Goal: Task Accomplishment & Management: Manage account settings

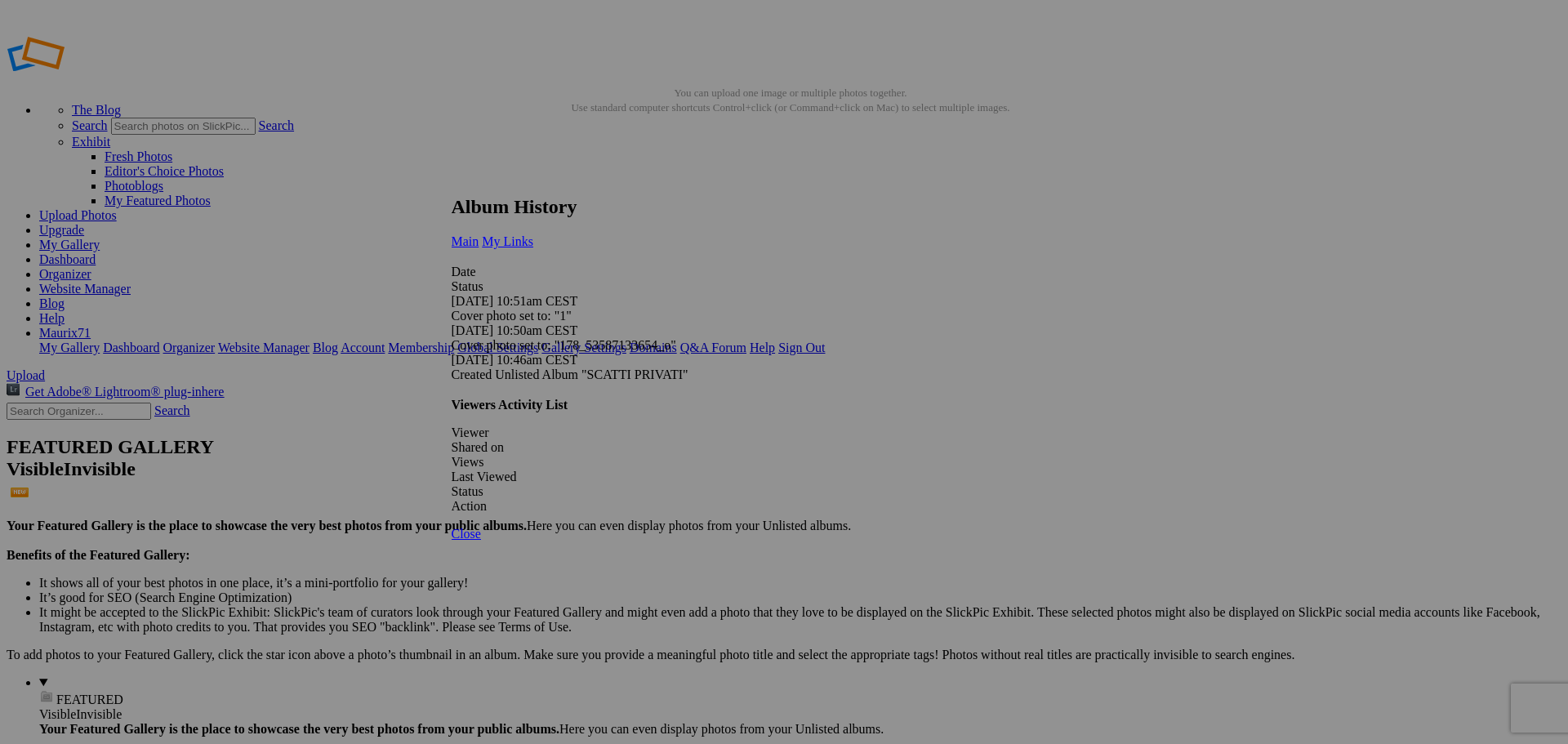
click at [533, 235] on link "My Links" at bounding box center [507, 242] width 51 height 13
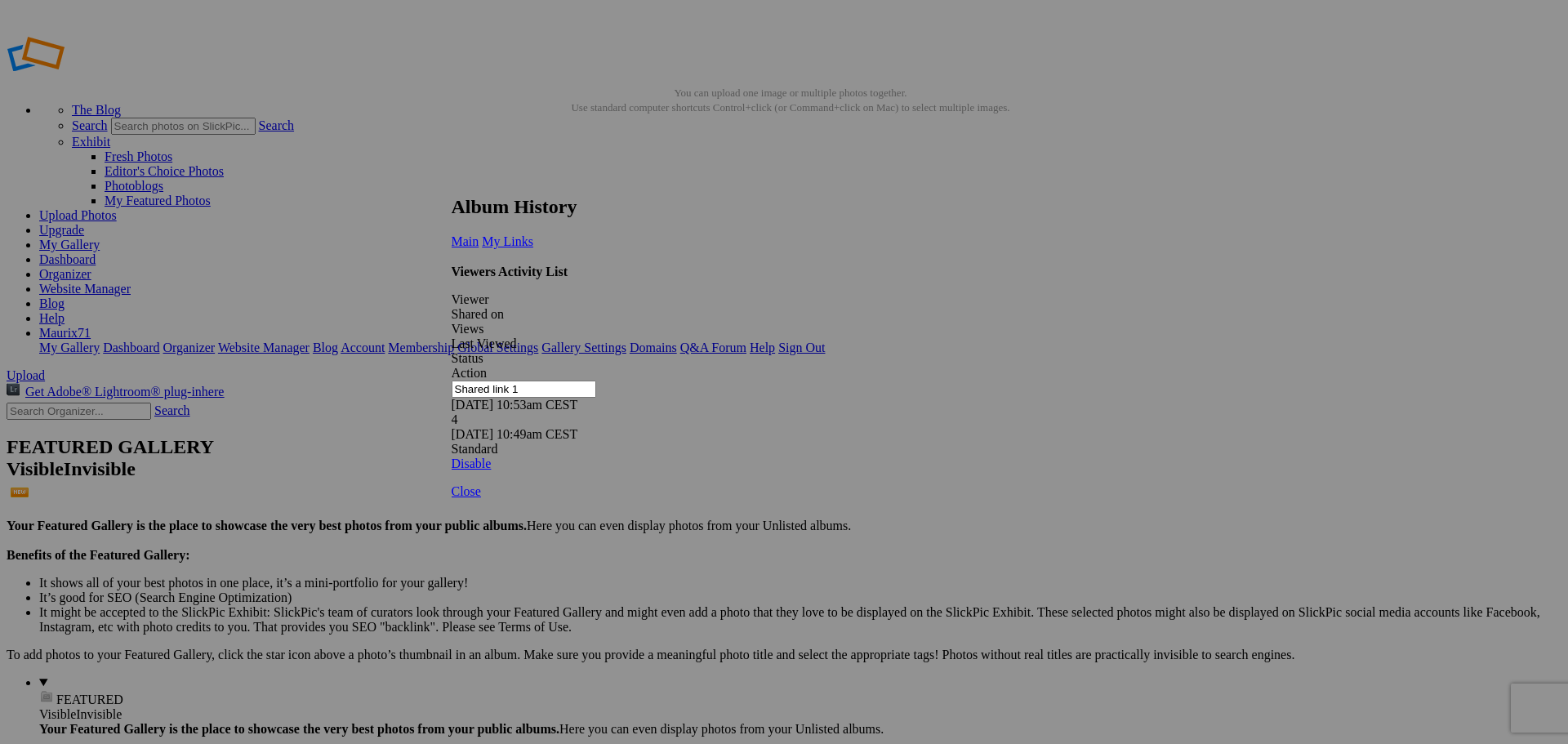
click at [451, 181] on link at bounding box center [451, 181] width 0 height 0
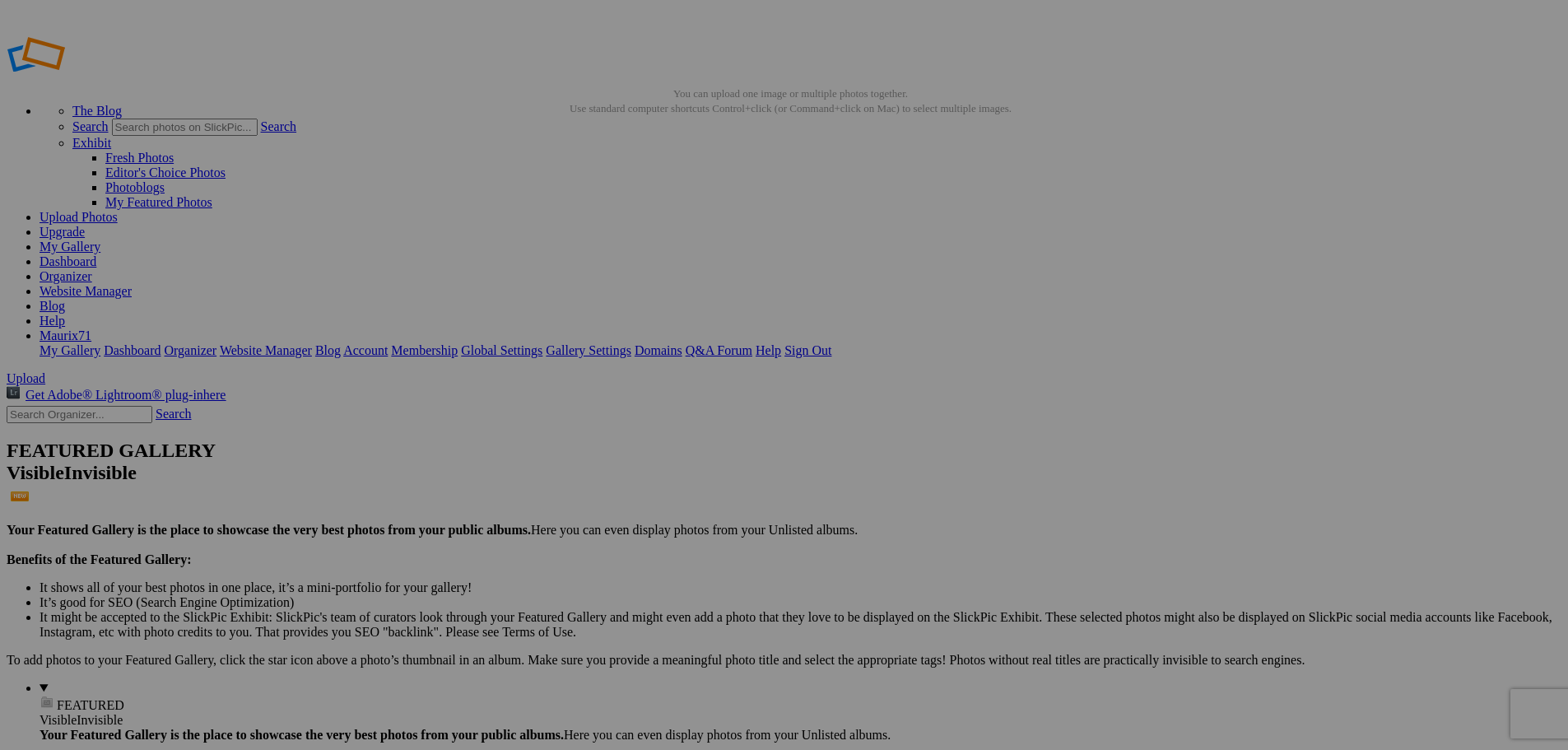
click at [634, 440] on span "Yes" at bounding box center [625, 439] width 19 height 14
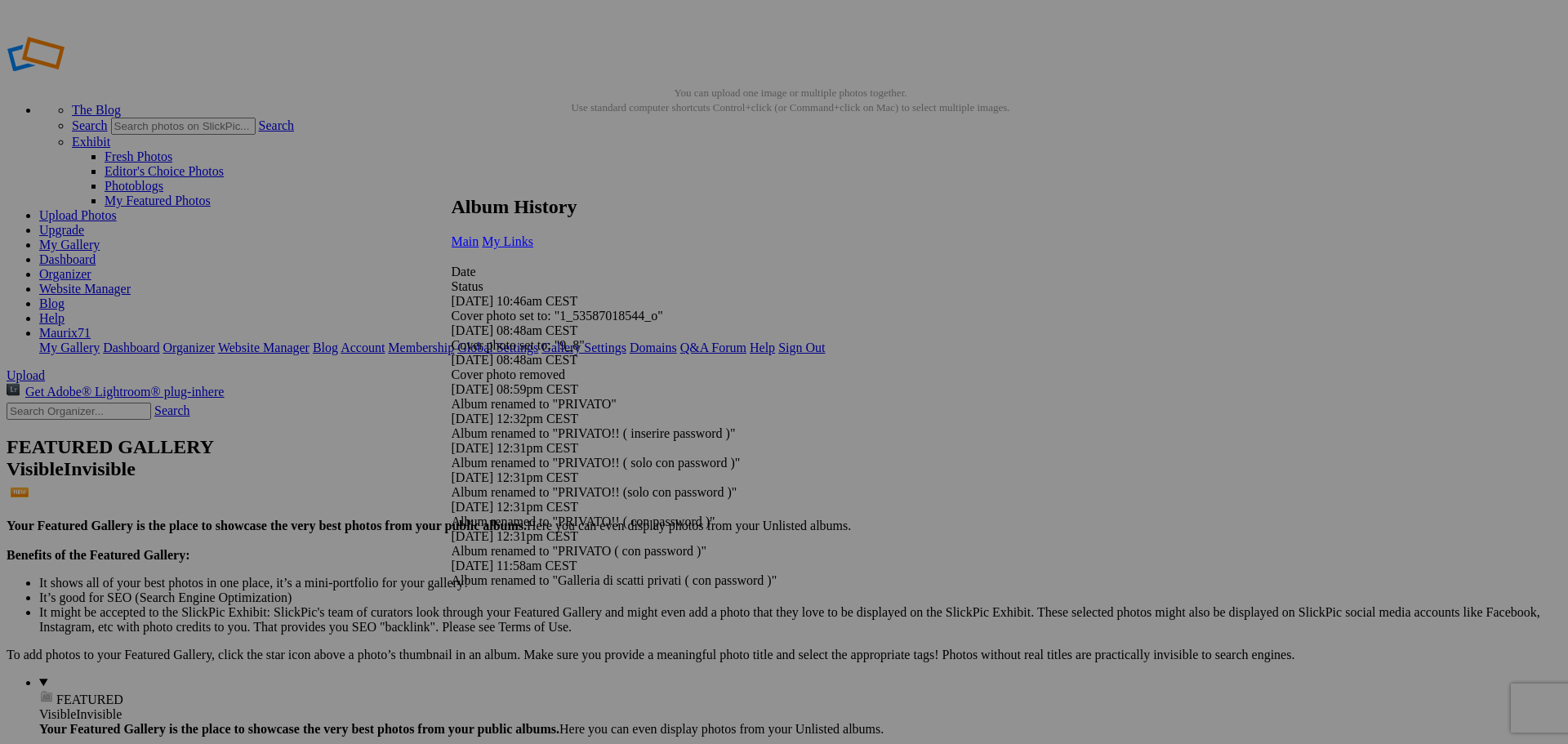
click at [533, 235] on span "My Links" at bounding box center [507, 242] width 51 height 13
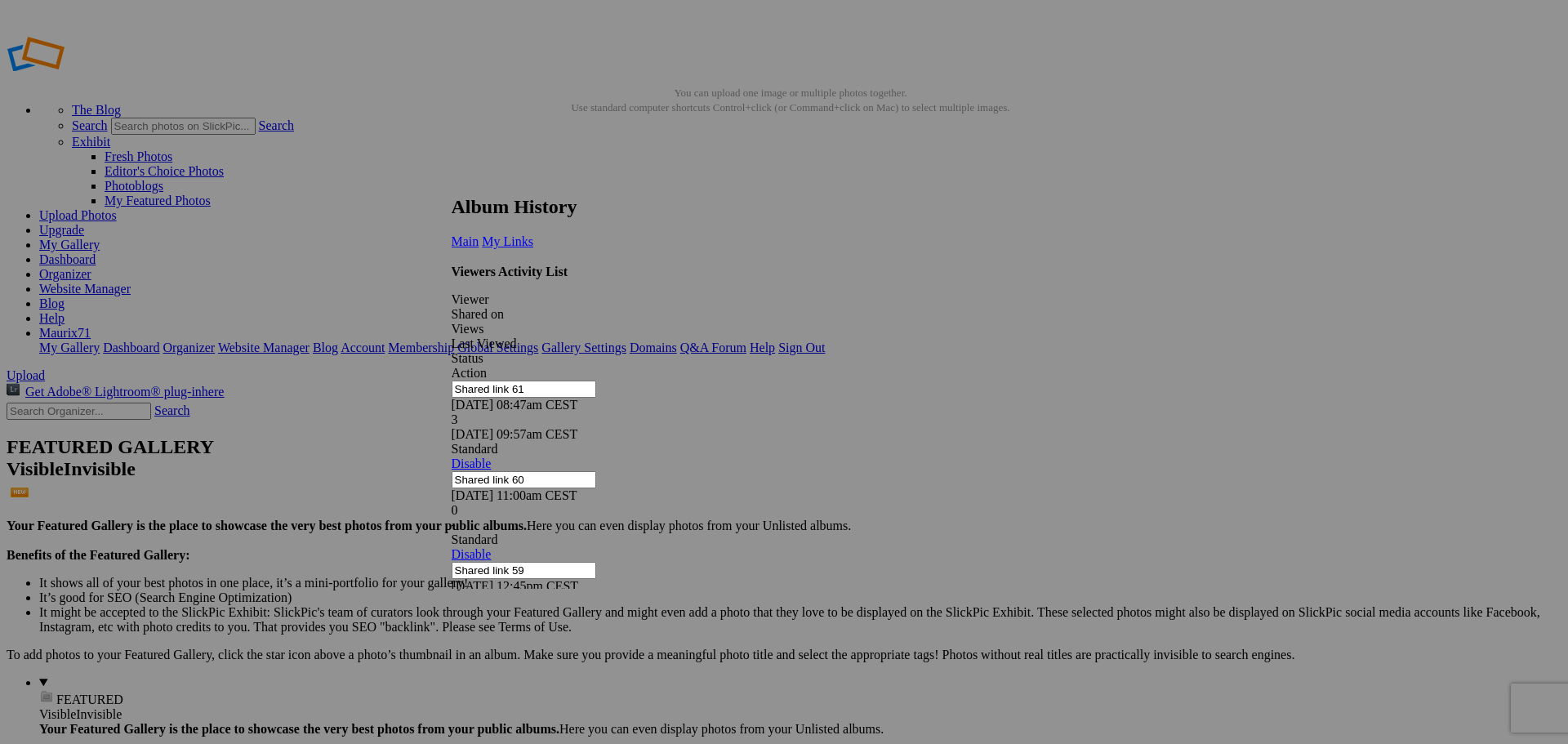
click at [451, 181] on link at bounding box center [451, 181] width 0 height 0
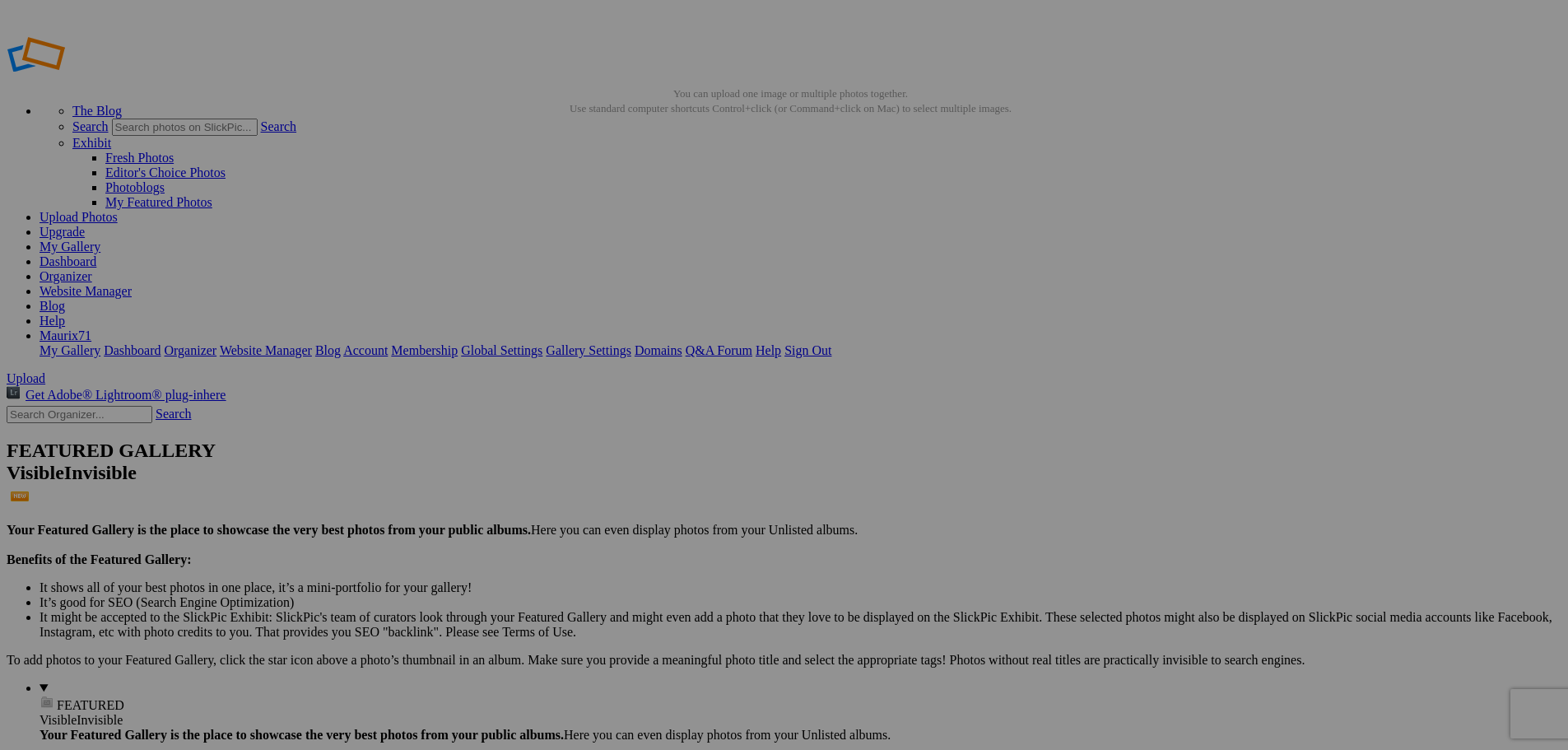
drag, startPoint x: 974, startPoint y: 437, endPoint x: 931, endPoint y: 426, distance: 44.4
click at [923, 432] on div "Cancel Yes" at bounding box center [784, 439] width 411 height 15
click at [615, 437] on span "Cancel" at bounding box center [596, 439] width 36 height 14
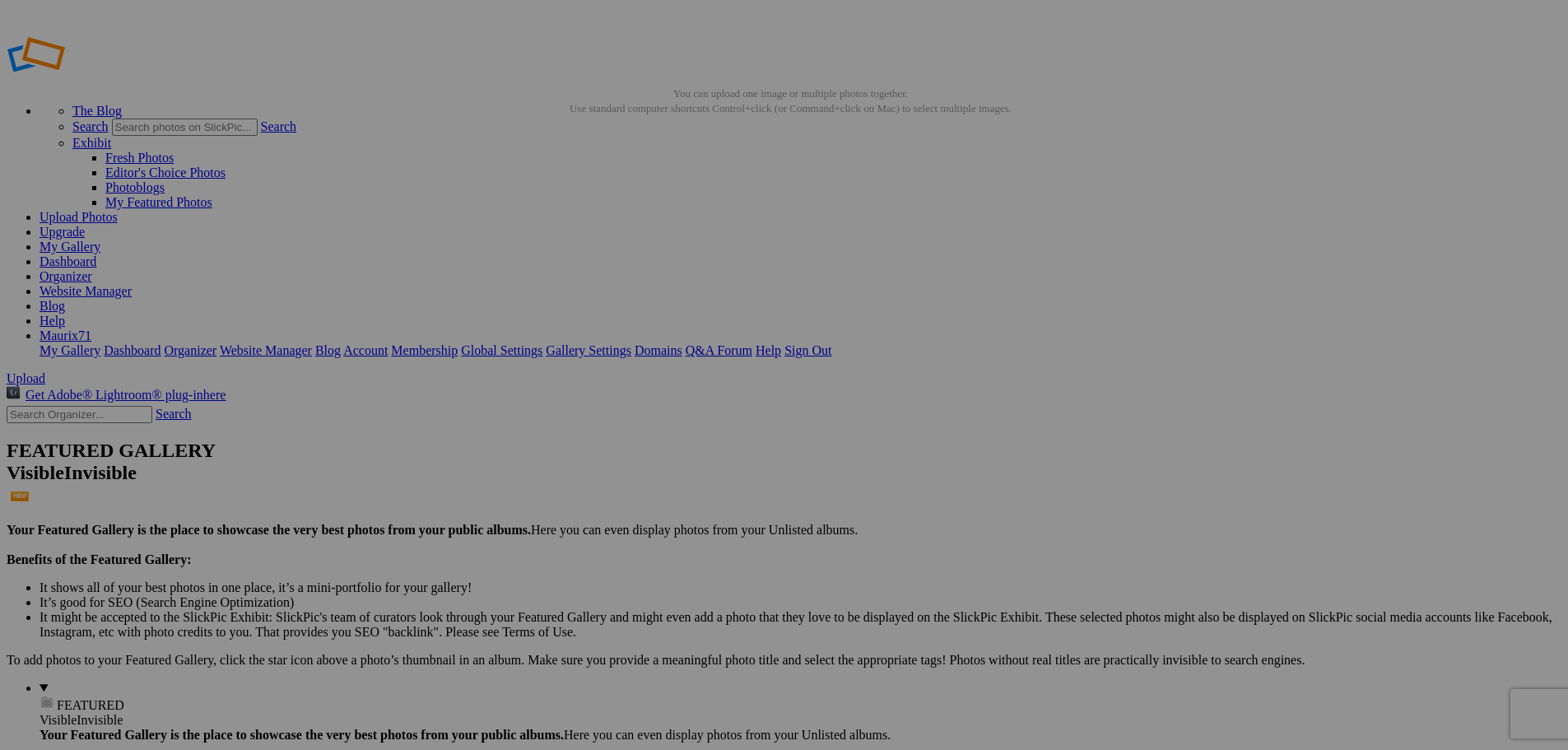
click at [973, 432] on div "Cancel Yes" at bounding box center [784, 439] width 411 height 15
click at [634, 434] on span "Yes" at bounding box center [625, 439] width 19 height 14
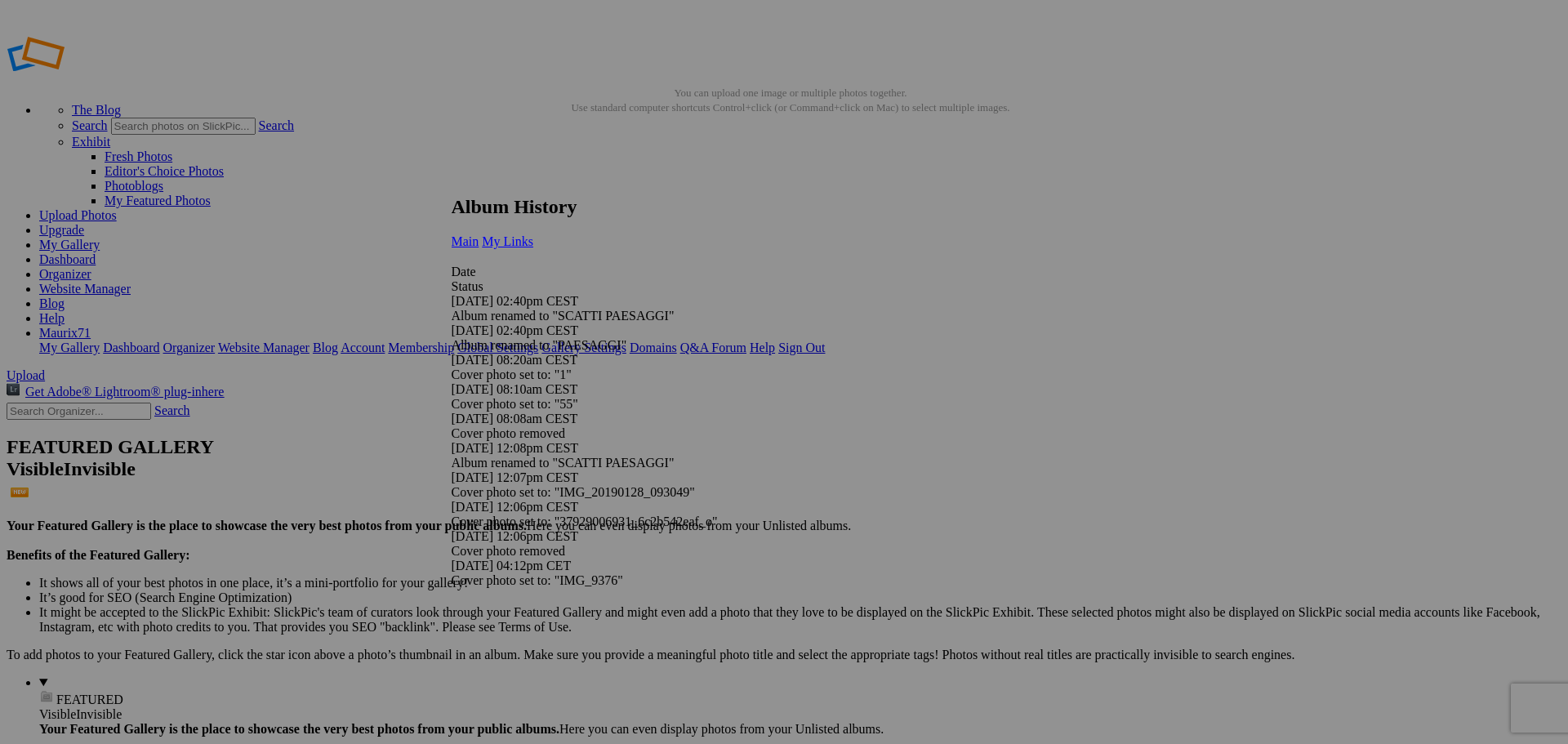
click at [533, 235] on span "My Links" at bounding box center [507, 242] width 51 height 13
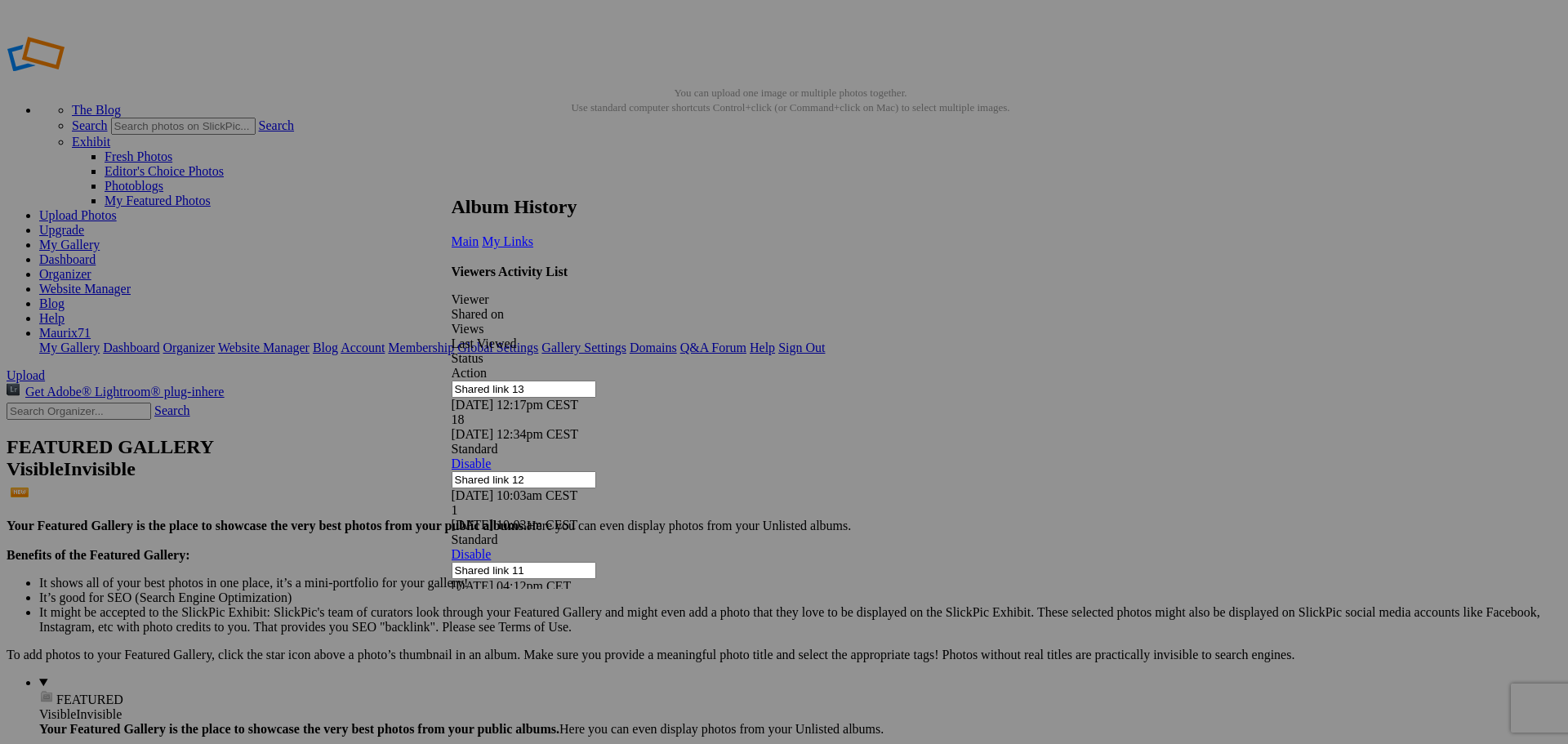
click at [451, 181] on link at bounding box center [451, 181] width 0 height 0
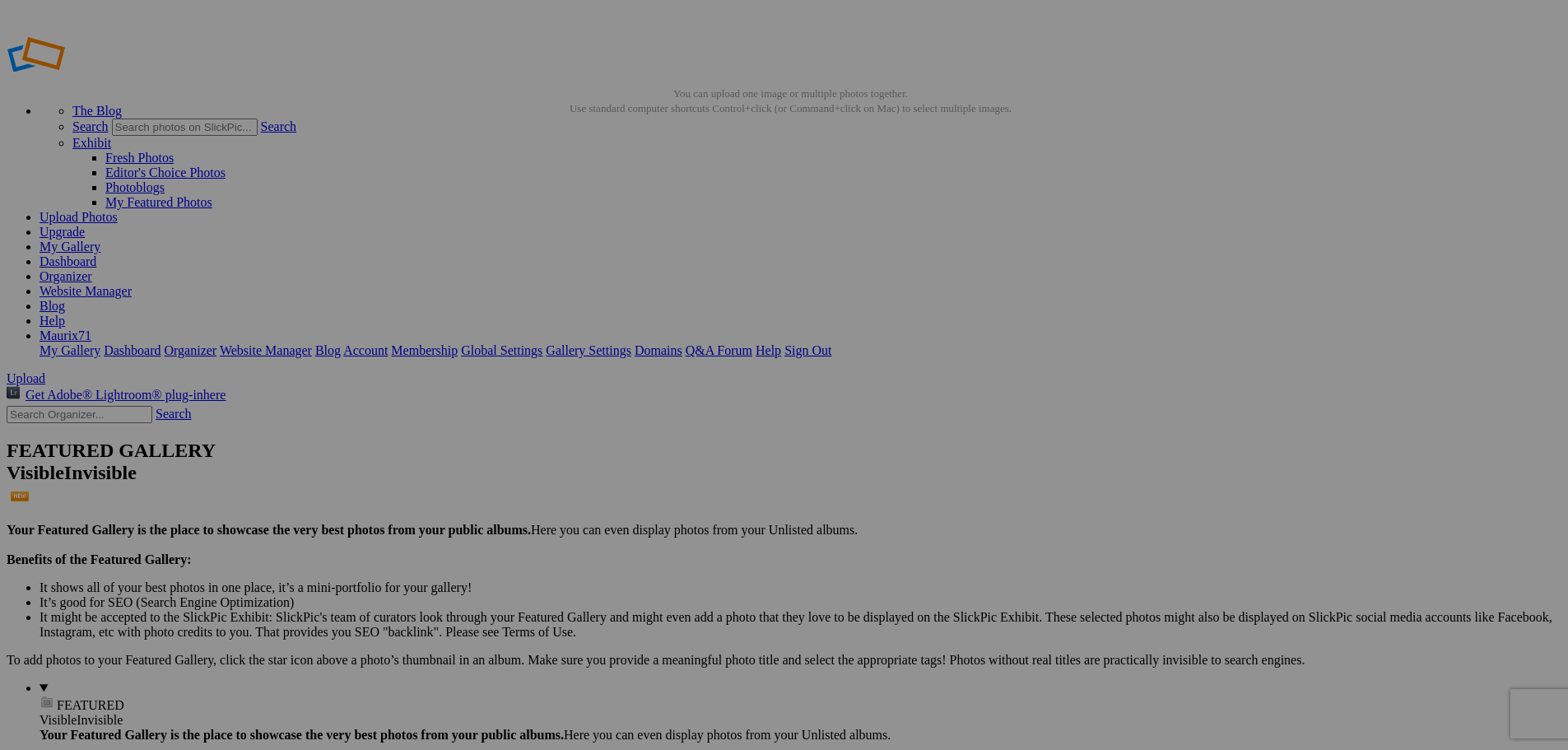
click at [634, 435] on span "Yes" at bounding box center [625, 439] width 19 height 14
click at [96, 254] on link "Dashboard" at bounding box center [68, 261] width 57 height 14
